Goal: Task Accomplishment & Management: Use online tool/utility

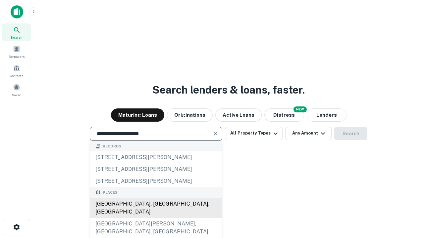
click at [156, 218] on div "[GEOGRAPHIC_DATA], [GEOGRAPHIC_DATA], [GEOGRAPHIC_DATA]" at bounding box center [156, 208] width 132 height 20
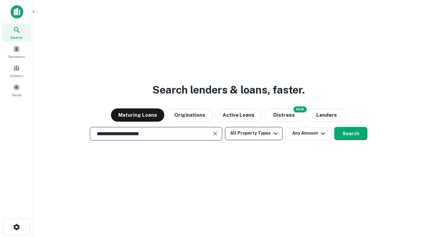
type input "**********"
click at [253, 133] on button "All Property Types" at bounding box center [254, 133] width 58 height 13
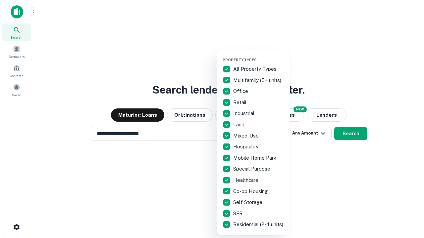
click at [259, 56] on button "button" at bounding box center [258, 56] width 73 height 0
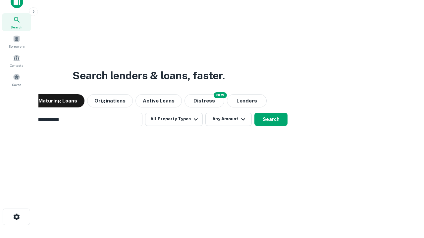
scroll to position [11, 0]
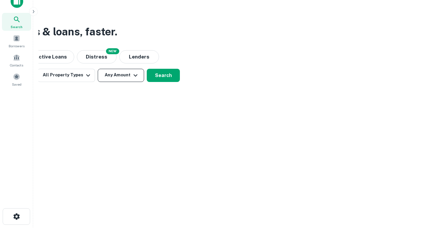
click at [121, 75] on button "Any Amount" at bounding box center [121, 75] width 46 height 13
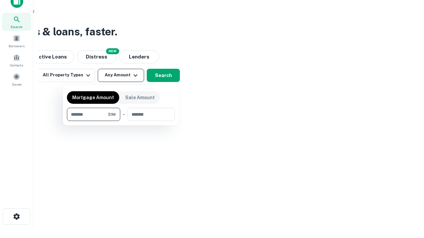
type input "*******"
click at [121, 121] on button "button" at bounding box center [121, 121] width 108 height 0
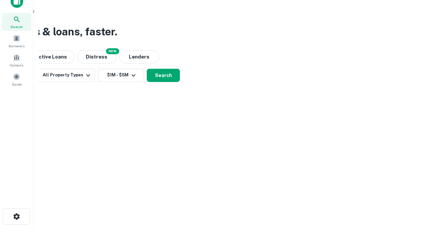
scroll to position [10, 0]
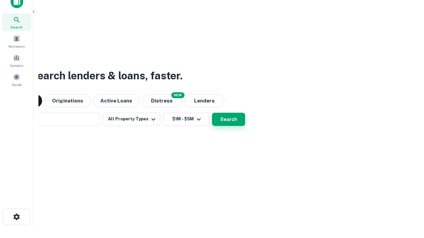
click at [212, 113] on button "Search" at bounding box center [228, 119] width 33 height 13
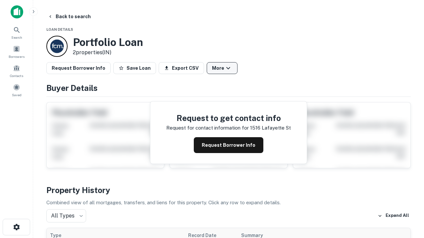
click at [222, 68] on button "More" at bounding box center [221, 68] width 31 height 12
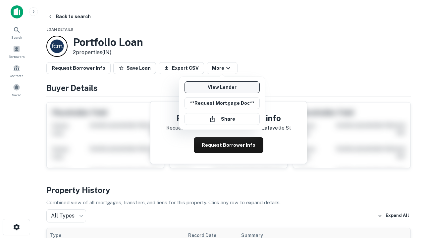
click at [222, 87] on link "View Lender" at bounding box center [221, 87] width 75 height 12
